Goal: Task Accomplishment & Management: Manage account settings

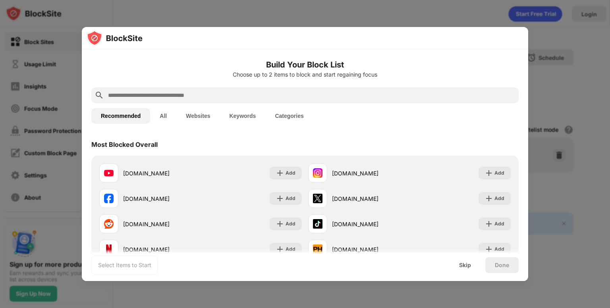
click at [169, 111] on button "All" at bounding box center [163, 116] width 26 height 16
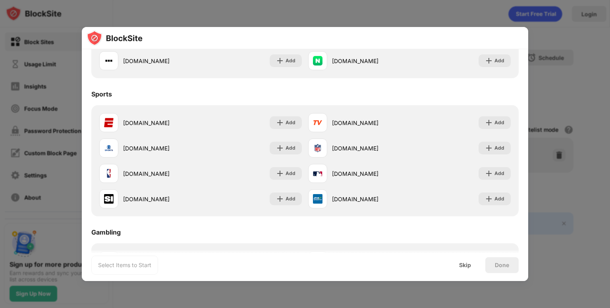
scroll to position [438, 0]
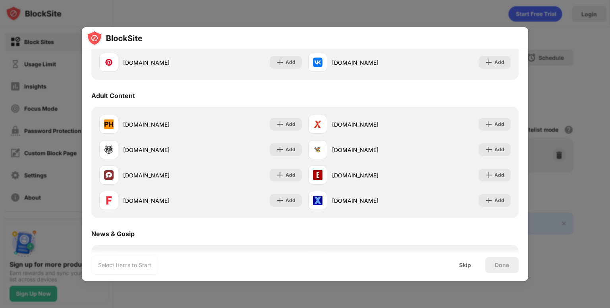
click at [303, 12] on div at bounding box center [305, 154] width 610 height 308
click at [295, 13] on div at bounding box center [305, 154] width 610 height 308
click at [465, 264] on div "Skip" at bounding box center [465, 265] width 12 height 6
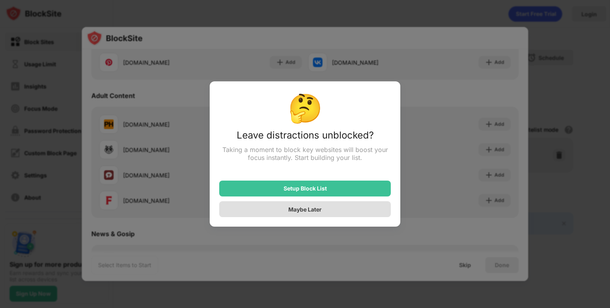
click at [311, 213] on div "Maybe Later" at bounding box center [304, 209] width 171 height 16
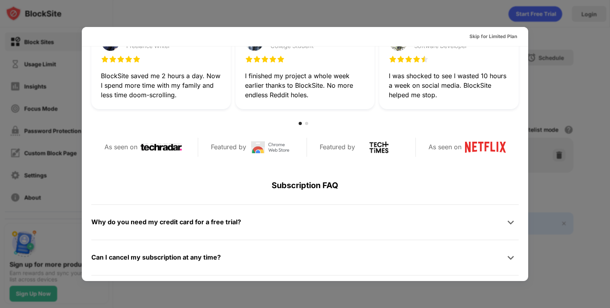
scroll to position [387, 0]
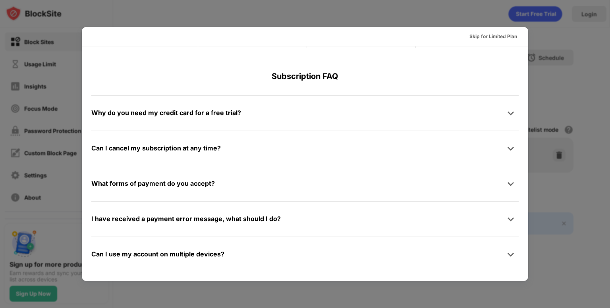
click at [545, 73] on div at bounding box center [305, 154] width 610 height 308
drag, startPoint x: 542, startPoint y: 94, endPoint x: 536, endPoint y: 92, distance: 6.5
click at [542, 94] on div at bounding box center [305, 154] width 610 height 308
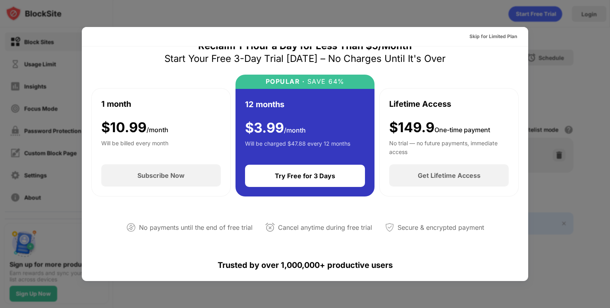
scroll to position [0, 0]
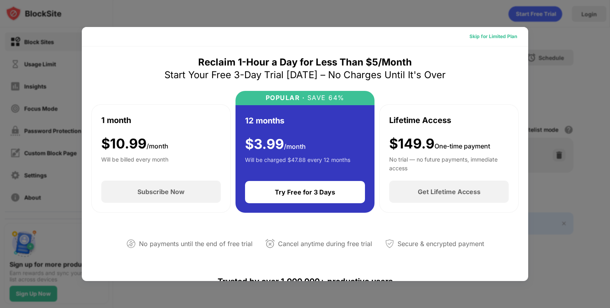
click at [503, 38] on div "Skip for Limited Plan" at bounding box center [493, 37] width 48 height 8
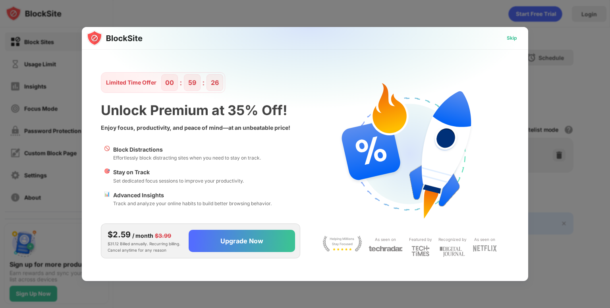
click at [516, 41] on div "Skip" at bounding box center [511, 38] width 10 height 8
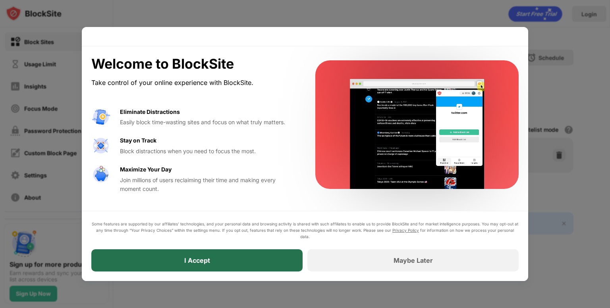
click at [247, 260] on div "I Accept" at bounding box center [196, 260] width 211 height 22
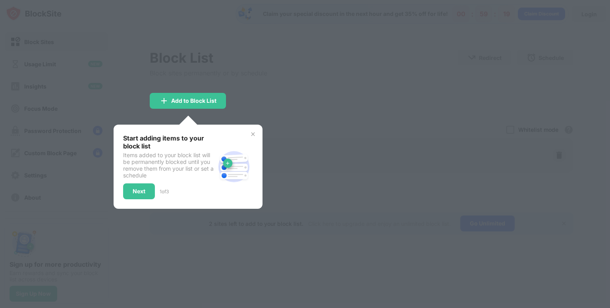
click at [300, 118] on div at bounding box center [305, 154] width 610 height 308
click at [279, 92] on div at bounding box center [305, 154] width 610 height 308
click at [254, 132] on img at bounding box center [253, 134] width 6 height 6
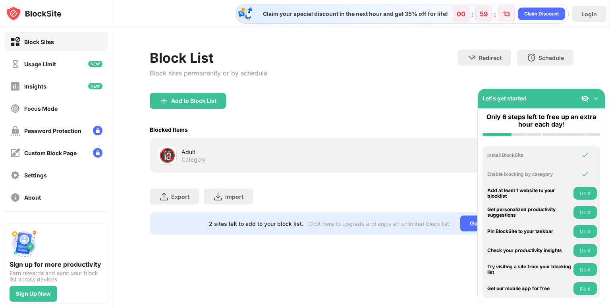
click at [596, 98] on img at bounding box center [596, 98] width 8 height 8
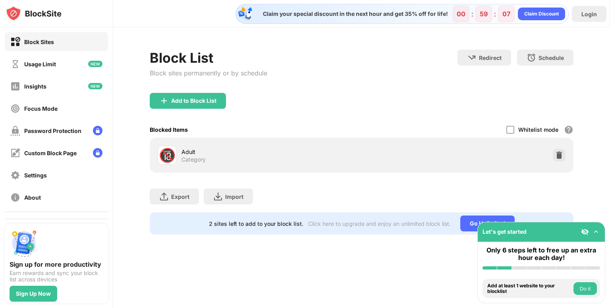
click at [50, 48] on div "Block Sites" at bounding box center [56, 41] width 103 height 19
click at [50, 68] on div "Usage Limit" at bounding box center [33, 64] width 46 height 10
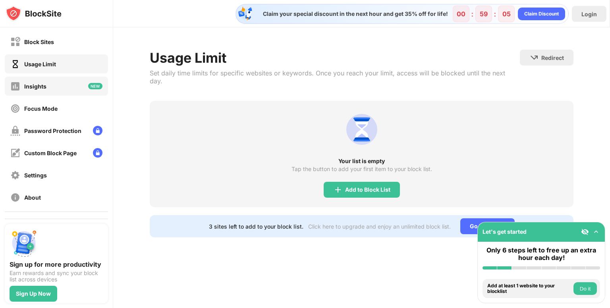
click at [50, 85] on div "Insights" at bounding box center [56, 86] width 103 height 19
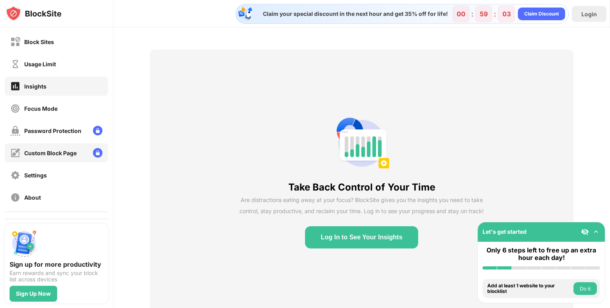
click at [44, 156] on div "Custom Block Page" at bounding box center [50, 153] width 52 height 7
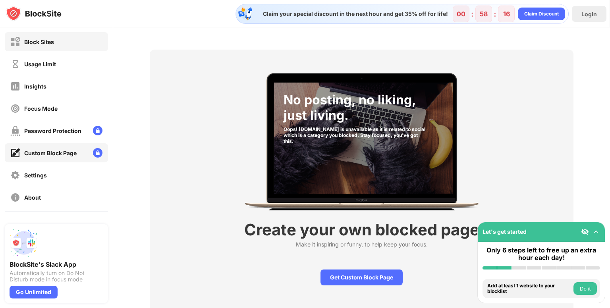
click at [43, 44] on div "Block Sites" at bounding box center [39, 41] width 30 height 7
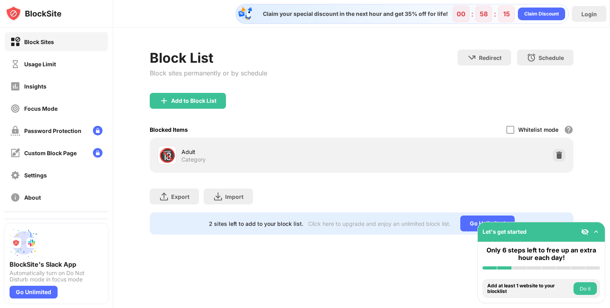
click at [200, 71] on div "Block sites permanently or by schedule" at bounding box center [208, 73] width 117 height 8
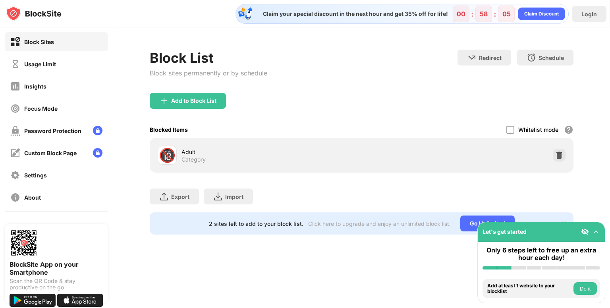
click at [195, 72] on div "Block sites permanently or by schedule" at bounding box center [208, 73] width 117 height 8
click at [187, 104] on div "Add to Block List" at bounding box center [188, 101] width 76 height 16
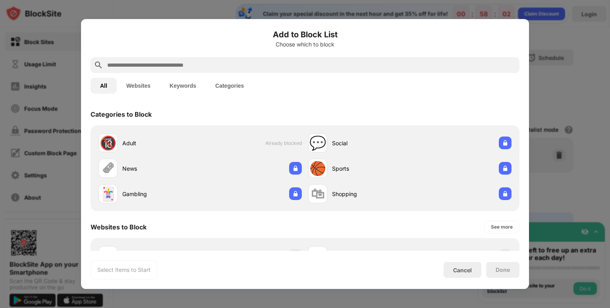
click at [131, 67] on input "text" at bounding box center [311, 65] width 410 height 10
click at [95, 66] on img at bounding box center [99, 65] width 10 height 10
click at [465, 266] on div "Cancel" at bounding box center [462, 270] width 38 height 16
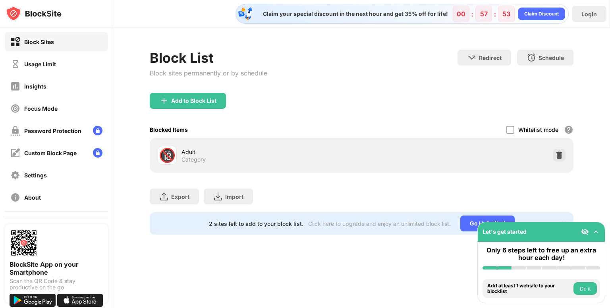
click at [596, 232] on img at bounding box center [596, 232] width 8 height 8
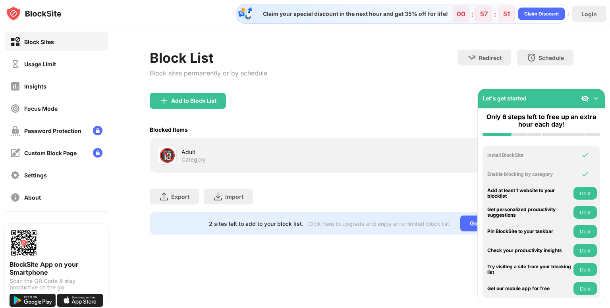
click at [597, 98] on img at bounding box center [596, 98] width 8 height 8
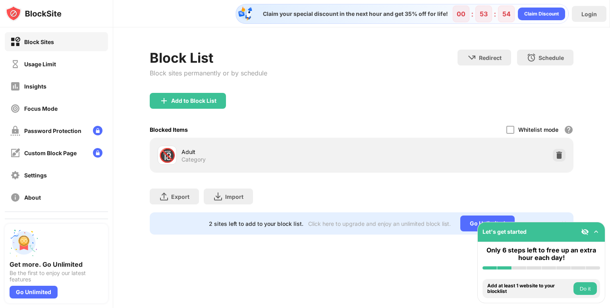
click at [38, 42] on div "Block Sites" at bounding box center [39, 41] width 30 height 7
click at [581, 16] on div "Login" at bounding box center [588, 14] width 15 height 7
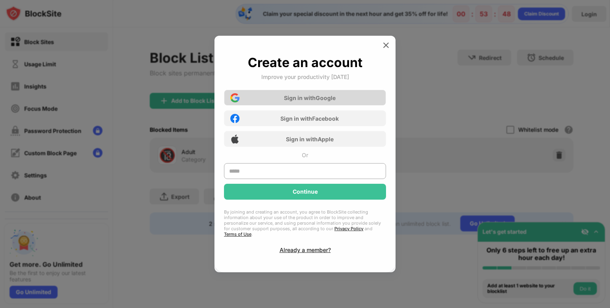
click at [319, 101] on div "Sign in with Google" at bounding box center [310, 97] width 52 height 7
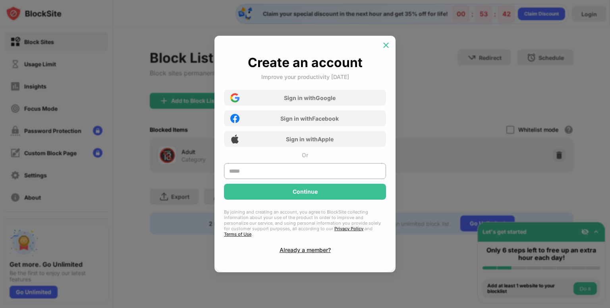
click at [386, 43] on div at bounding box center [385, 45] width 13 height 13
